Goal: Find specific page/section: Find specific page/section

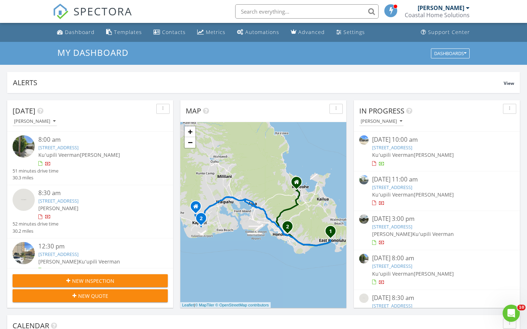
scroll to position [23, 0]
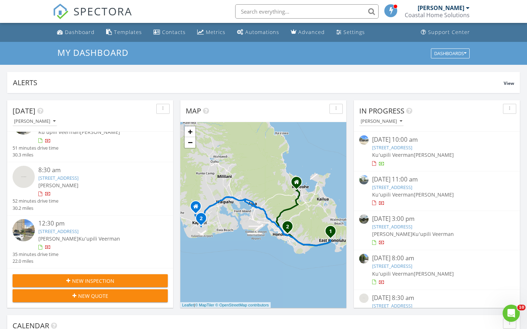
click at [128, 231] on div "1447 Kewalo St 405, Honolulu, HI 96822" at bounding box center [96, 231] width 116 height 7
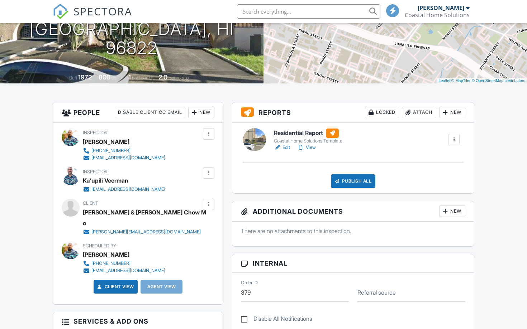
scroll to position [118, 0]
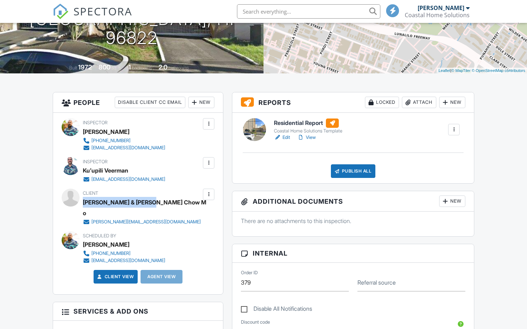
drag, startPoint x: 83, startPoint y: 202, endPoint x: 152, endPoint y: 206, distance: 69.3
click at [152, 206] on div "[PERSON_NAME] & [PERSON_NAME] Chow Mo" at bounding box center [145, 207] width 124 height 21
copy div "[PERSON_NAME] & [PERSON_NAME] Chow Mo"
